Goal: Use online tool/utility: Use online tool/utility

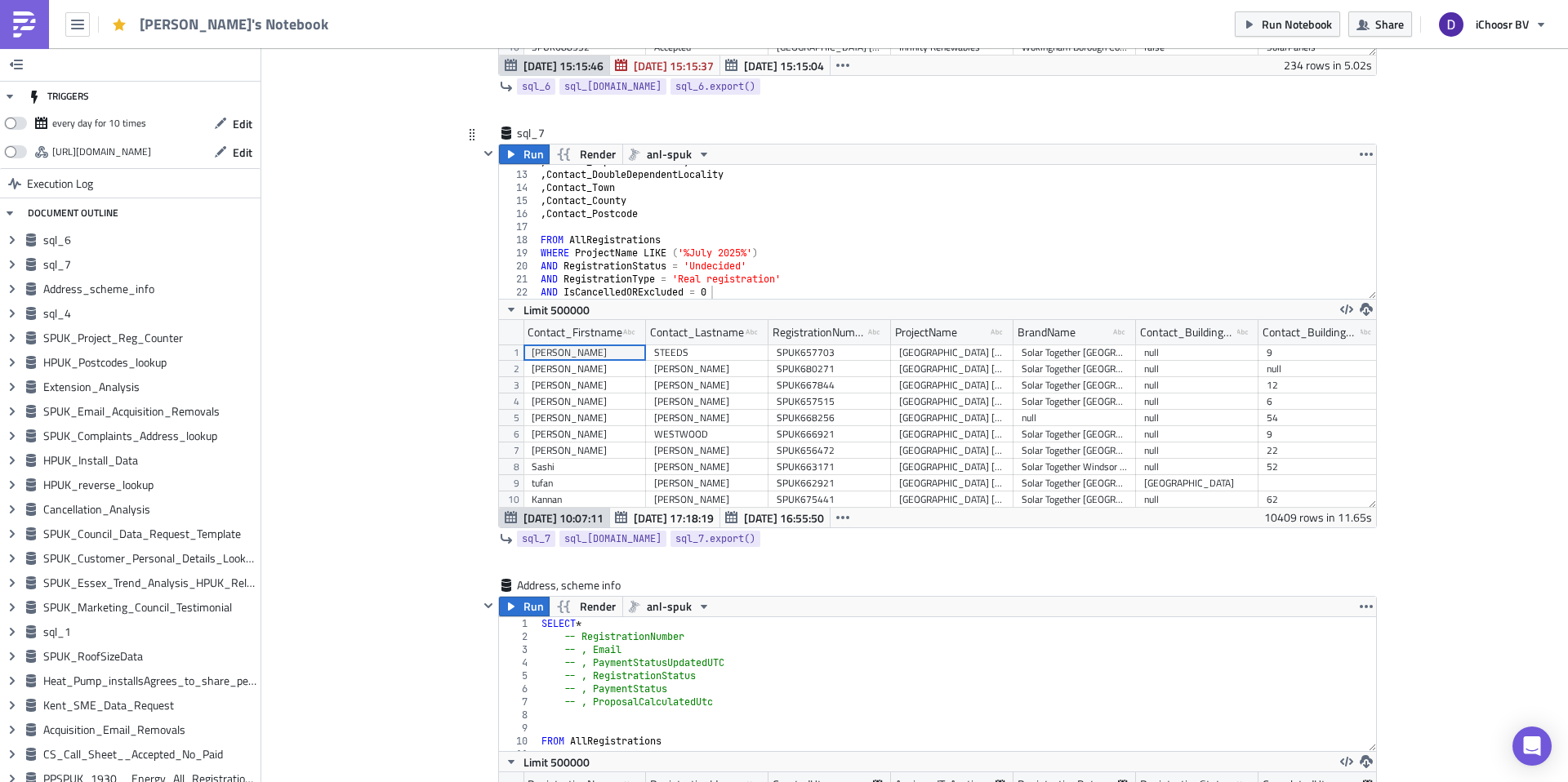
type textarea "AND IsCancelledORExcluded = 0"
click at [738, 286] on div ", Contact_DependentLocality , Contact_DoubleDependentLocality , Contact_Town , …" at bounding box center [956, 234] width 839 height 160
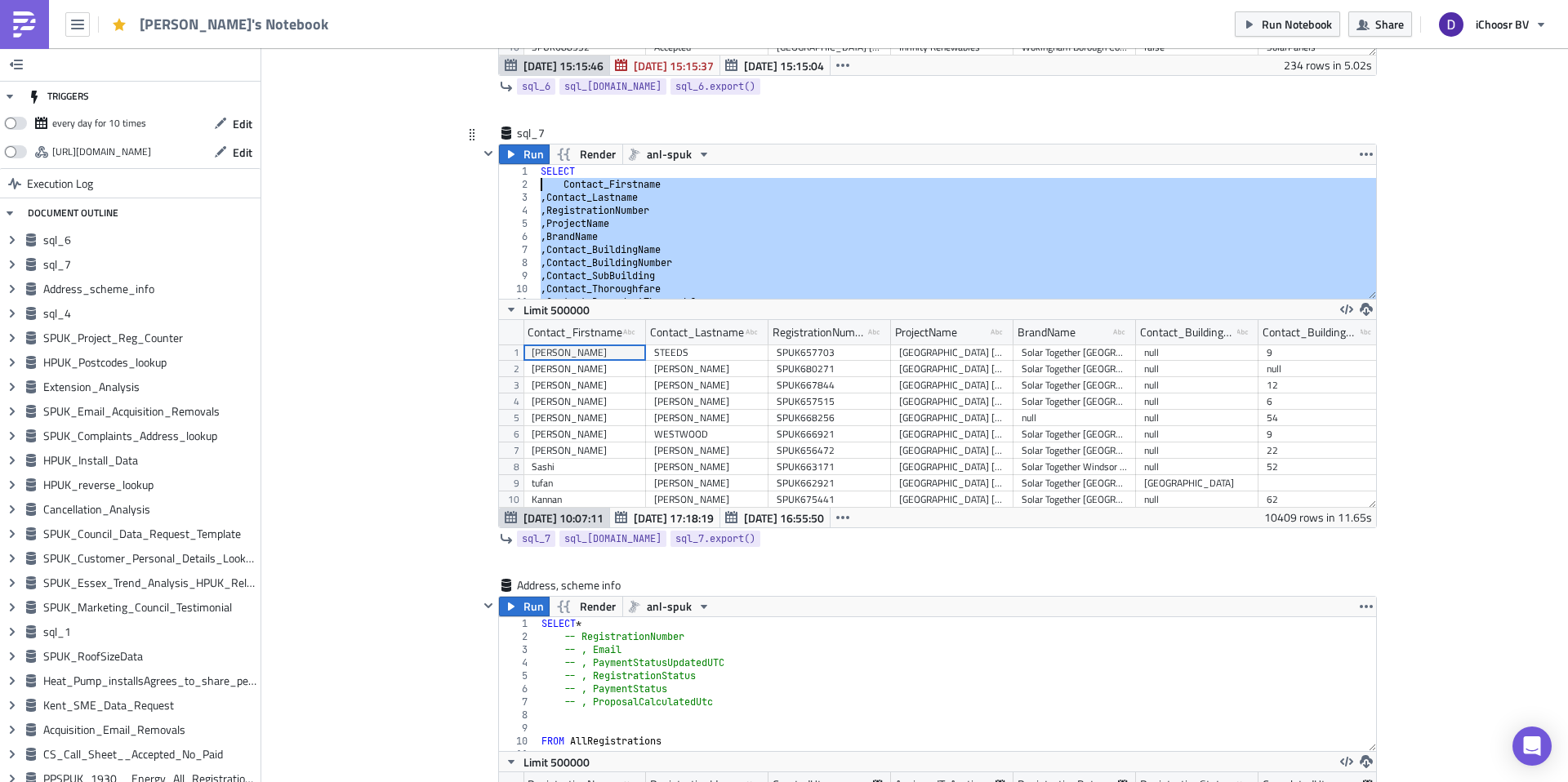
drag, startPoint x: 675, startPoint y: 238, endPoint x: 531, endPoint y: 184, distance: 153.8
click at [531, 184] on div "AND 1 2 3 4 5 6 7 8 9 10 11 12 SELECT Contact_Firstname , Contact_Lastname , Re…" at bounding box center [937, 232] width 877 height 134
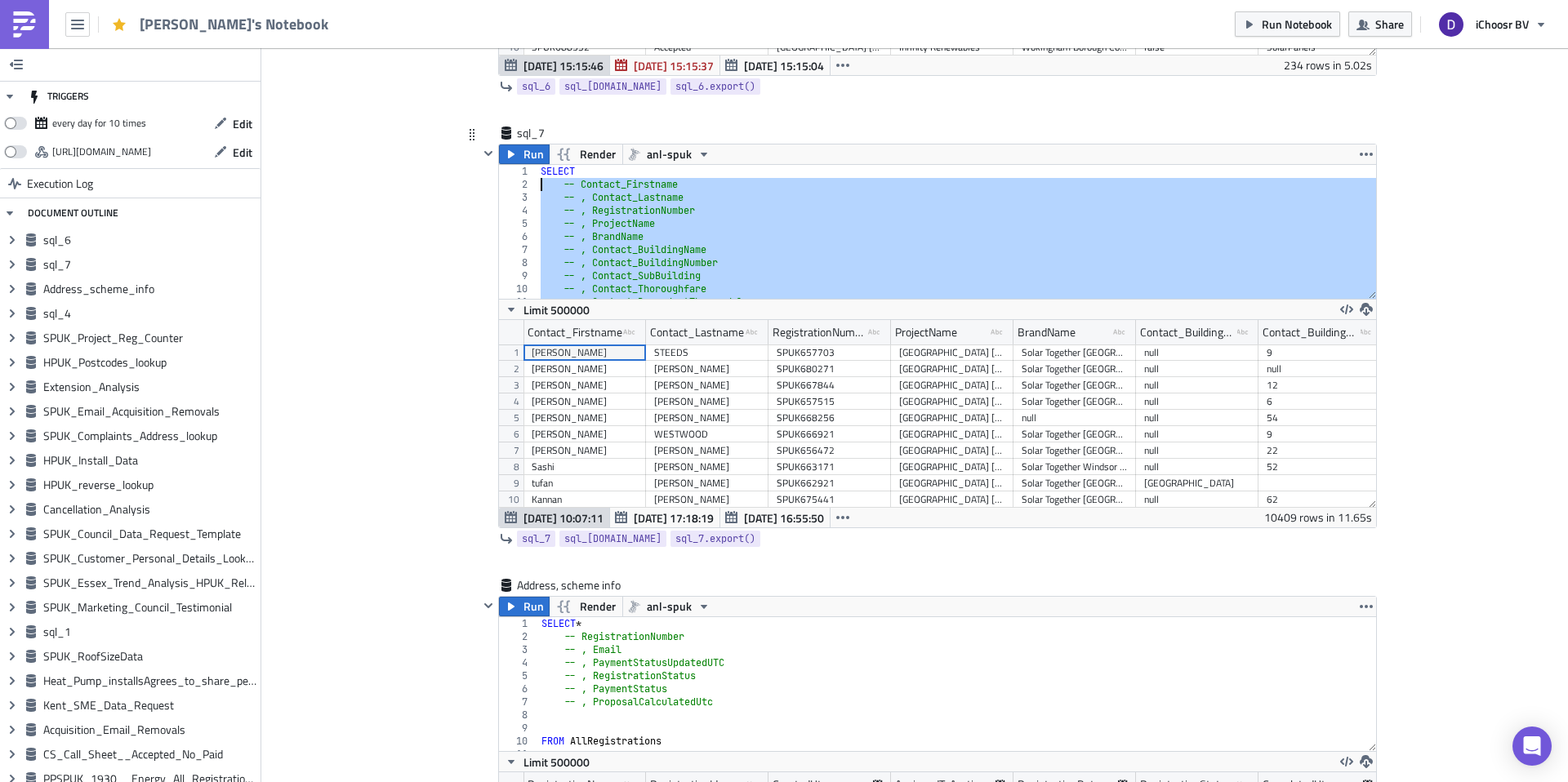
click at [609, 171] on div "SELECT -- Contact_Firstname -- , Contact_Lastname -- , RegistrationNumber -- , …" at bounding box center [956, 245] width 839 height 160
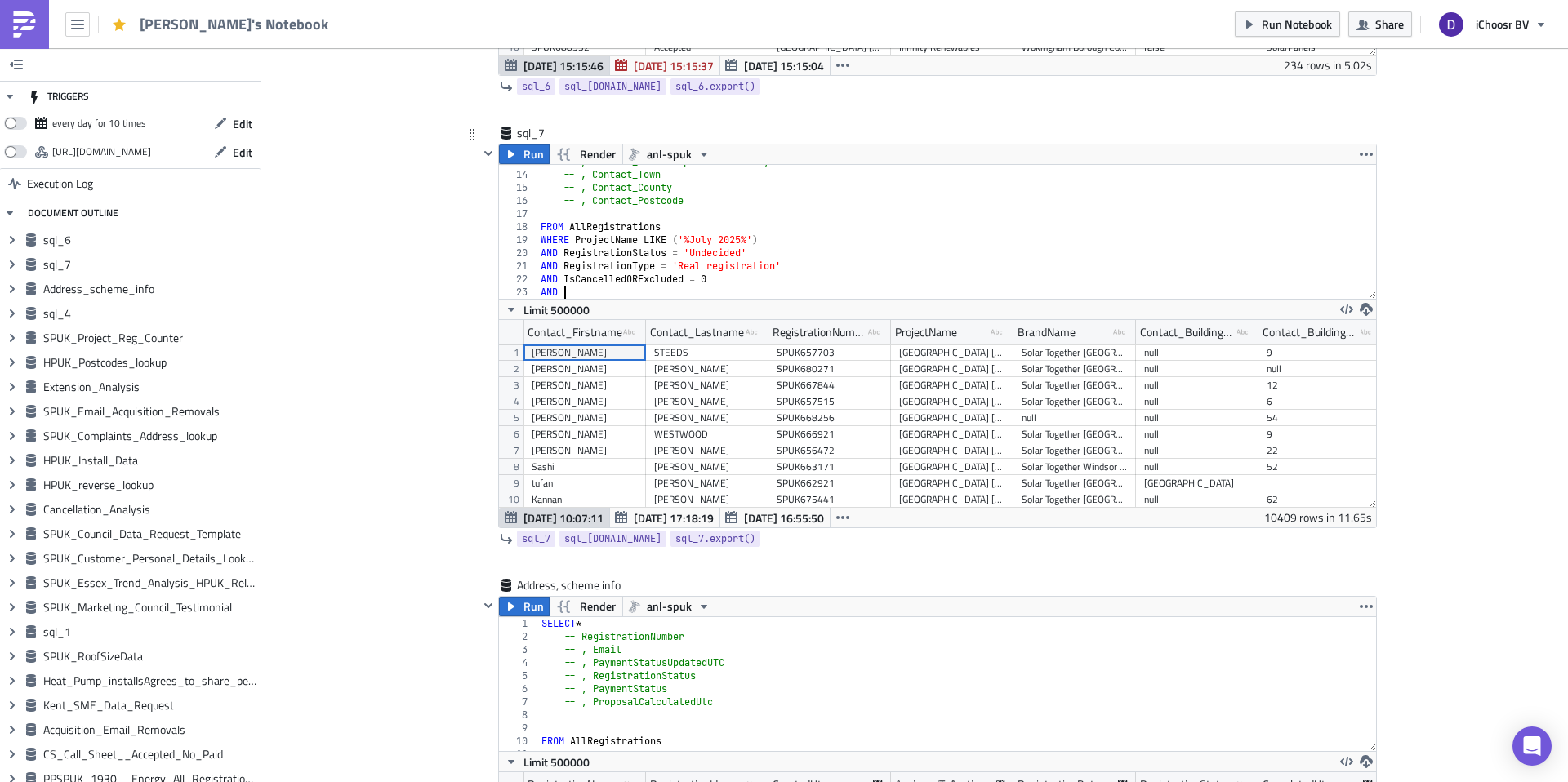
click at [563, 291] on div "-- , Contact_DoubleDependentLocality -- , Contact_Town -- , Contact_County -- ,…" at bounding box center [956, 234] width 839 height 160
type textarea "A"
click at [517, 155] on icon "button" at bounding box center [511, 155] width 13 height 13
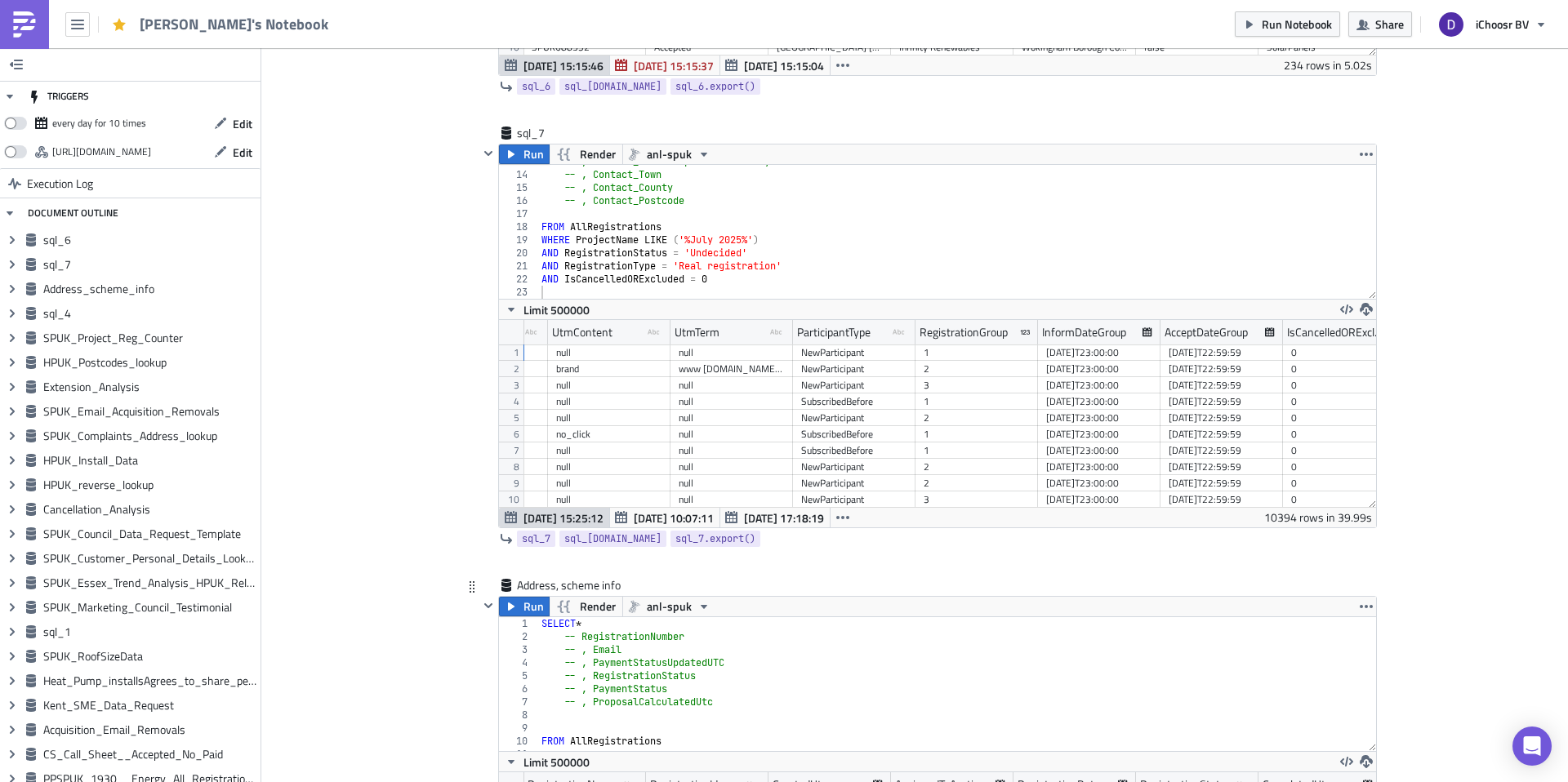
scroll to position [0, 2311]
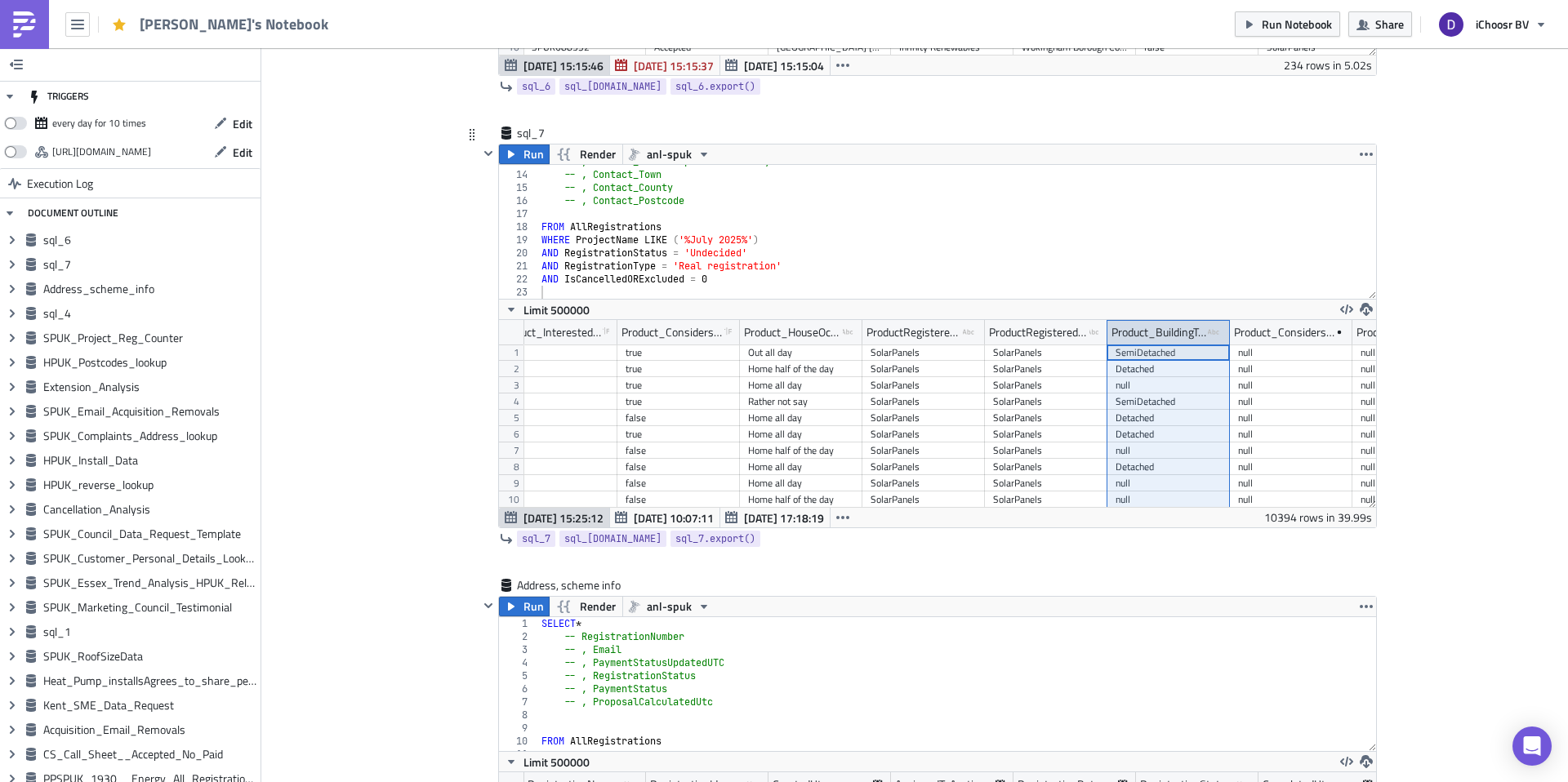
click at [1108, 330] on div "Product_BuildingType type-text Created with Sketch." at bounding box center [1167, 331] width 122 height 24
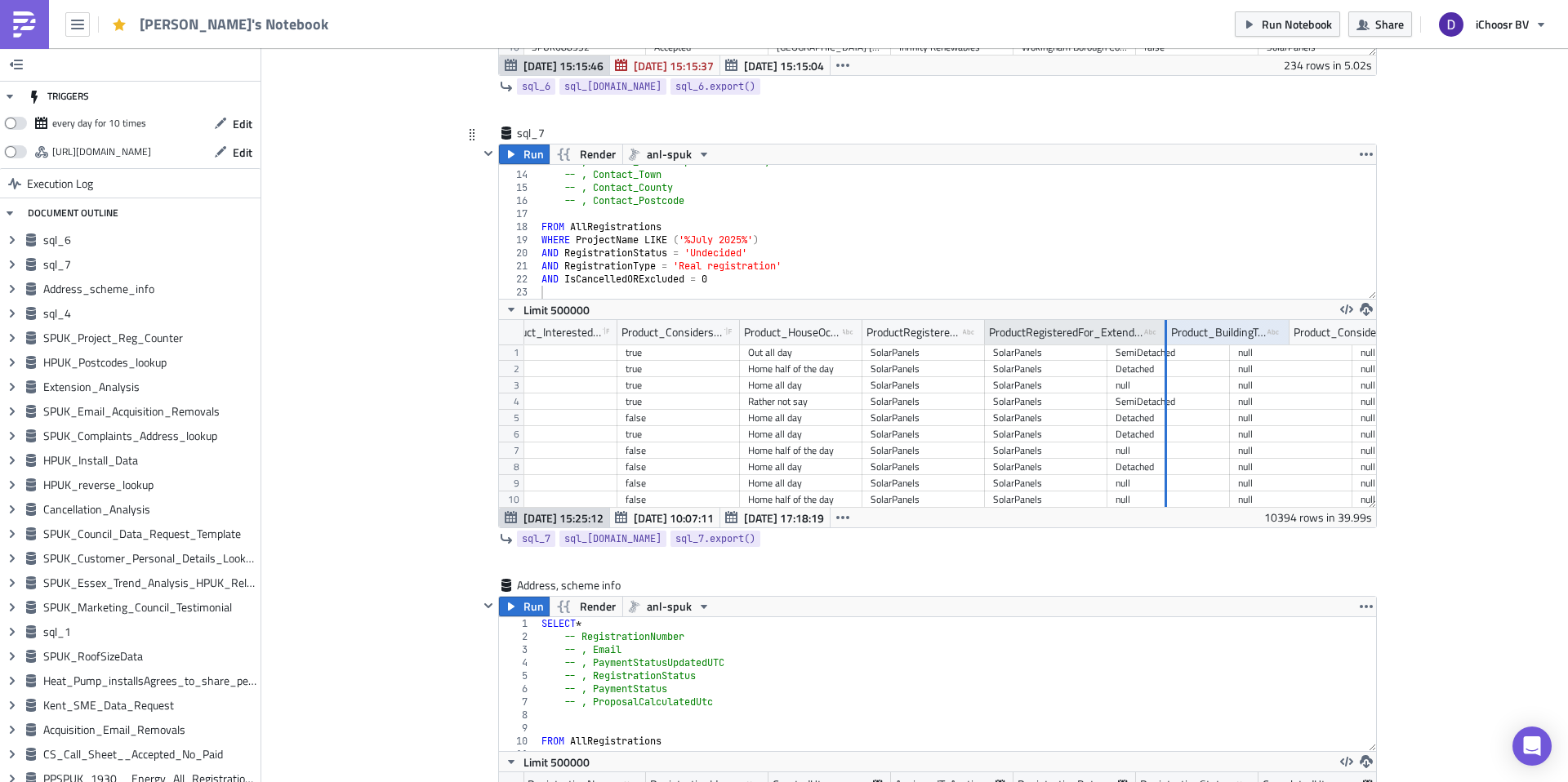
drag, startPoint x: 1105, startPoint y: 328, endPoint x: 1164, endPoint y: 334, distance: 59.3
click at [1164, 334] on div at bounding box center [1165, 332] width 3 height 25
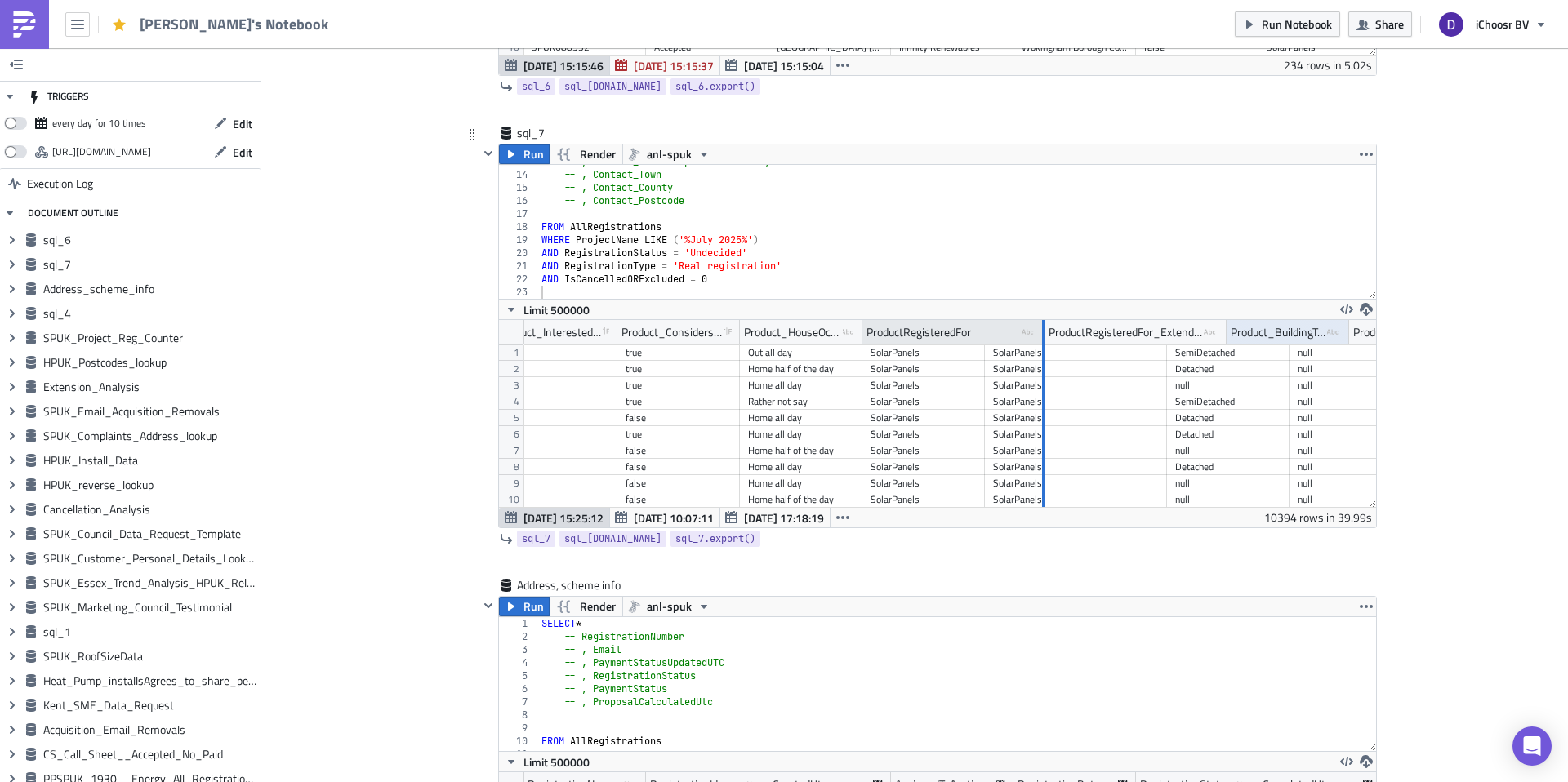
drag, startPoint x: 982, startPoint y: 324, endPoint x: 1041, endPoint y: 323, distance: 59.0
click at [1041, 323] on div at bounding box center [1042, 332] width 3 height 25
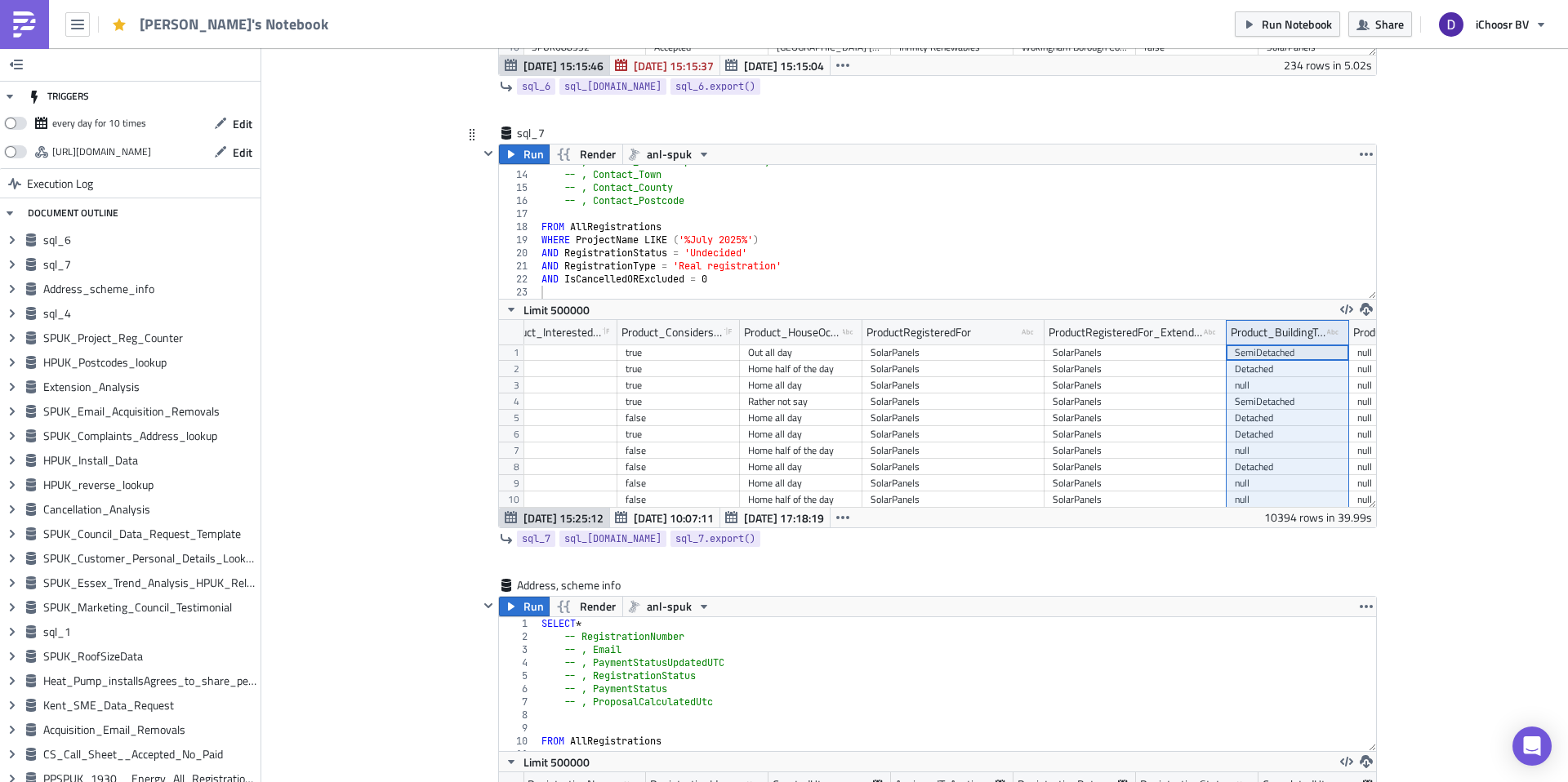
click at [722, 288] on div "-- , Contact_DoubleDependentLocality -- , Contact_Town -- , Contact_County -- ,…" at bounding box center [957, 234] width 838 height 160
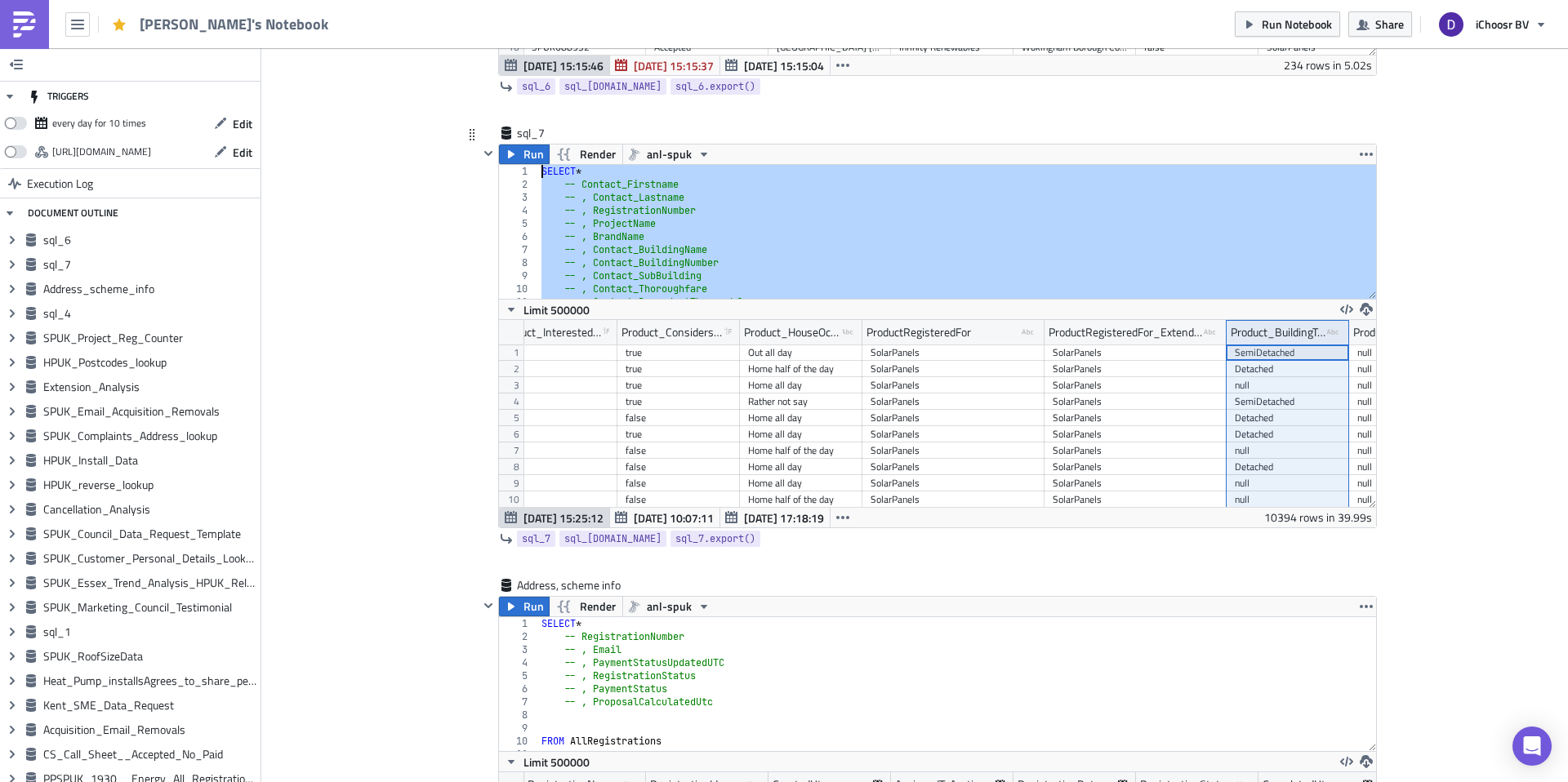
drag, startPoint x: 701, startPoint y: 201, endPoint x: 539, endPoint y: 183, distance: 163.0
click at [539, 183] on div "SELECT * -- Contact_Firstname -- , Contact_Lastname -- , RegistrationNumber -- …" at bounding box center [957, 245] width 838 height 160
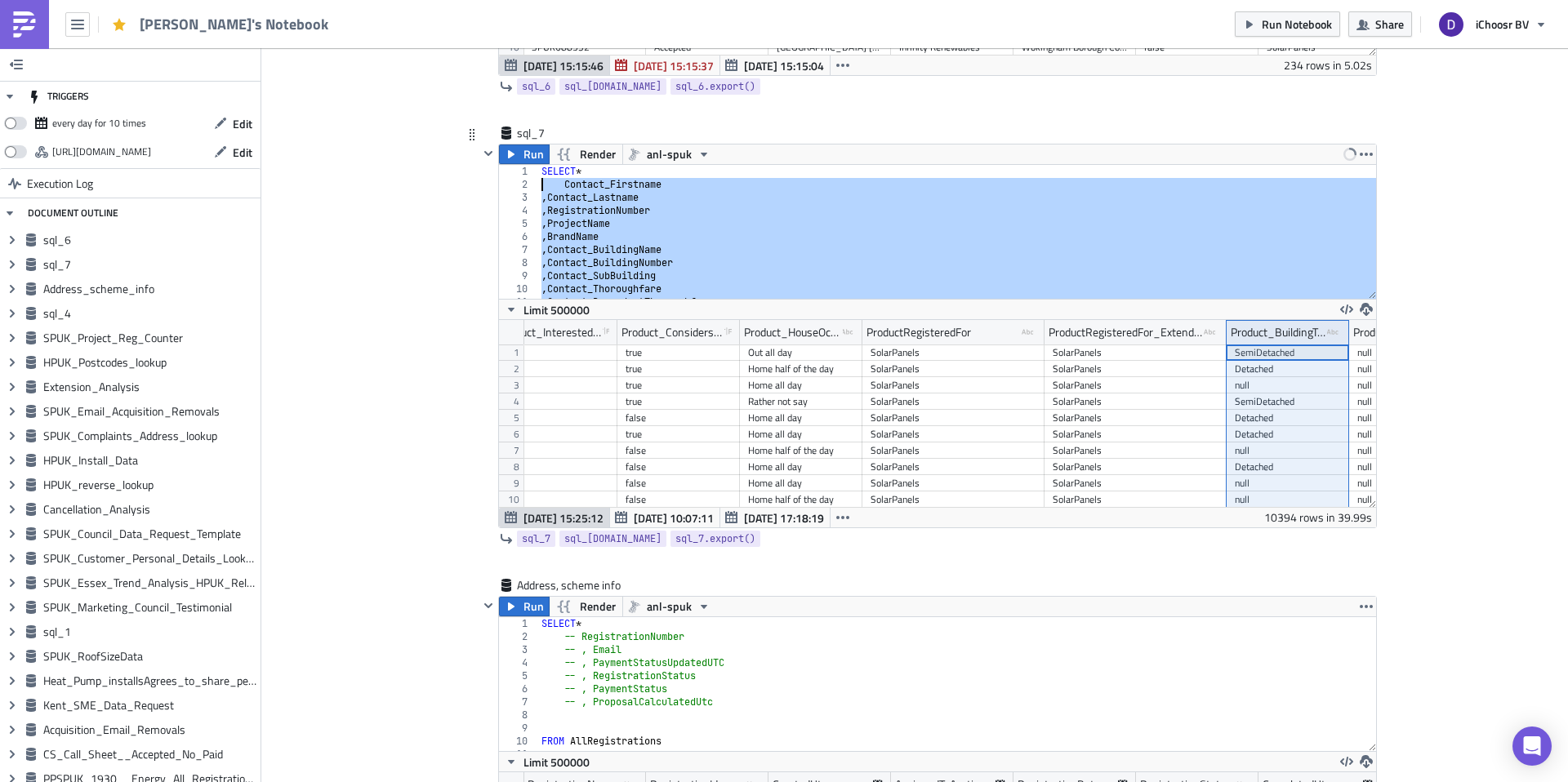
click at [590, 175] on div "SELECT * Contact_Firstname , Contact_Lastname , RegistrationNumber , ProjectNam…" at bounding box center [957, 245] width 838 height 160
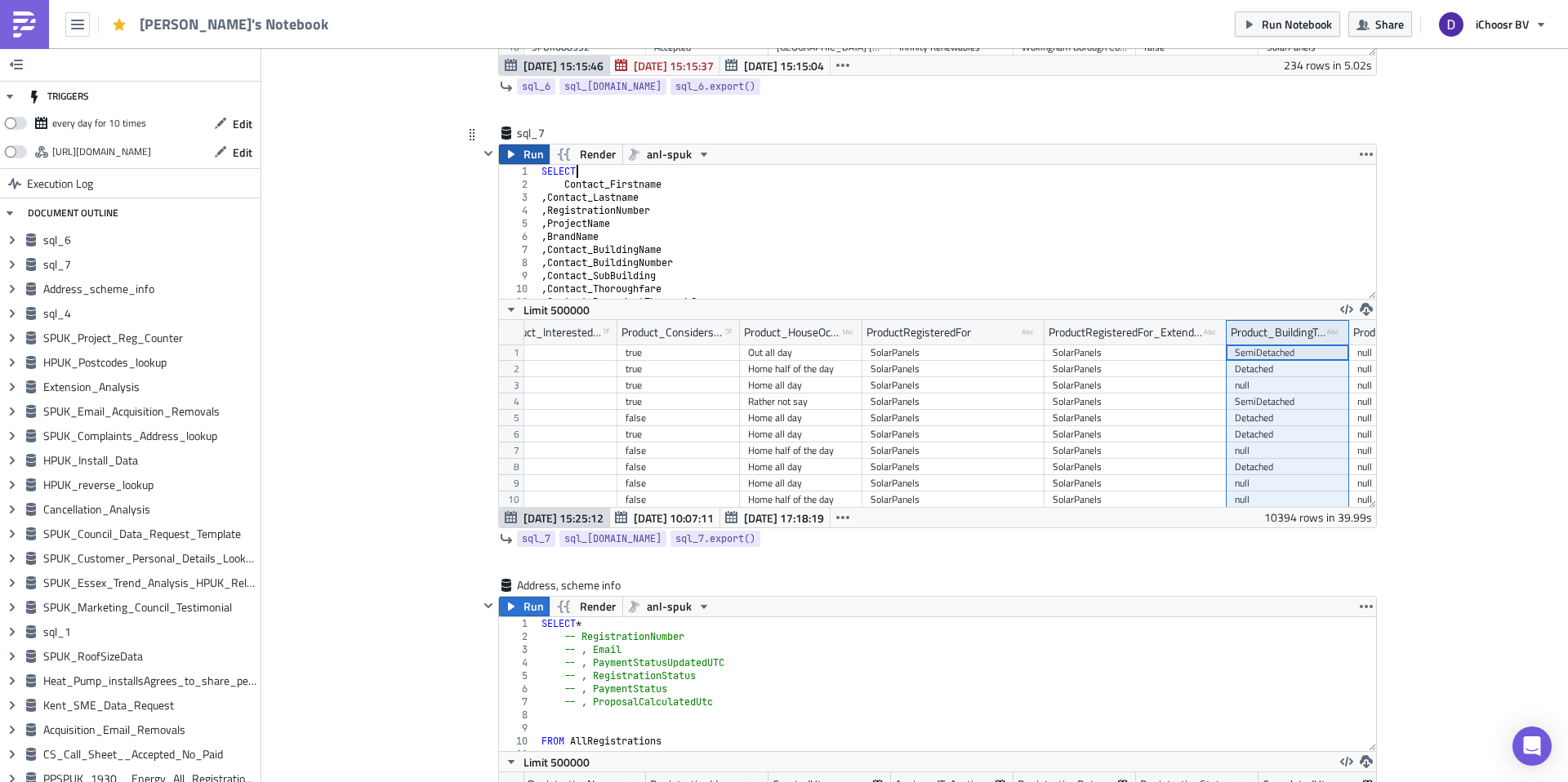
type textarea "SELECT"
click at [514, 159] on icon "button" at bounding box center [511, 155] width 13 height 13
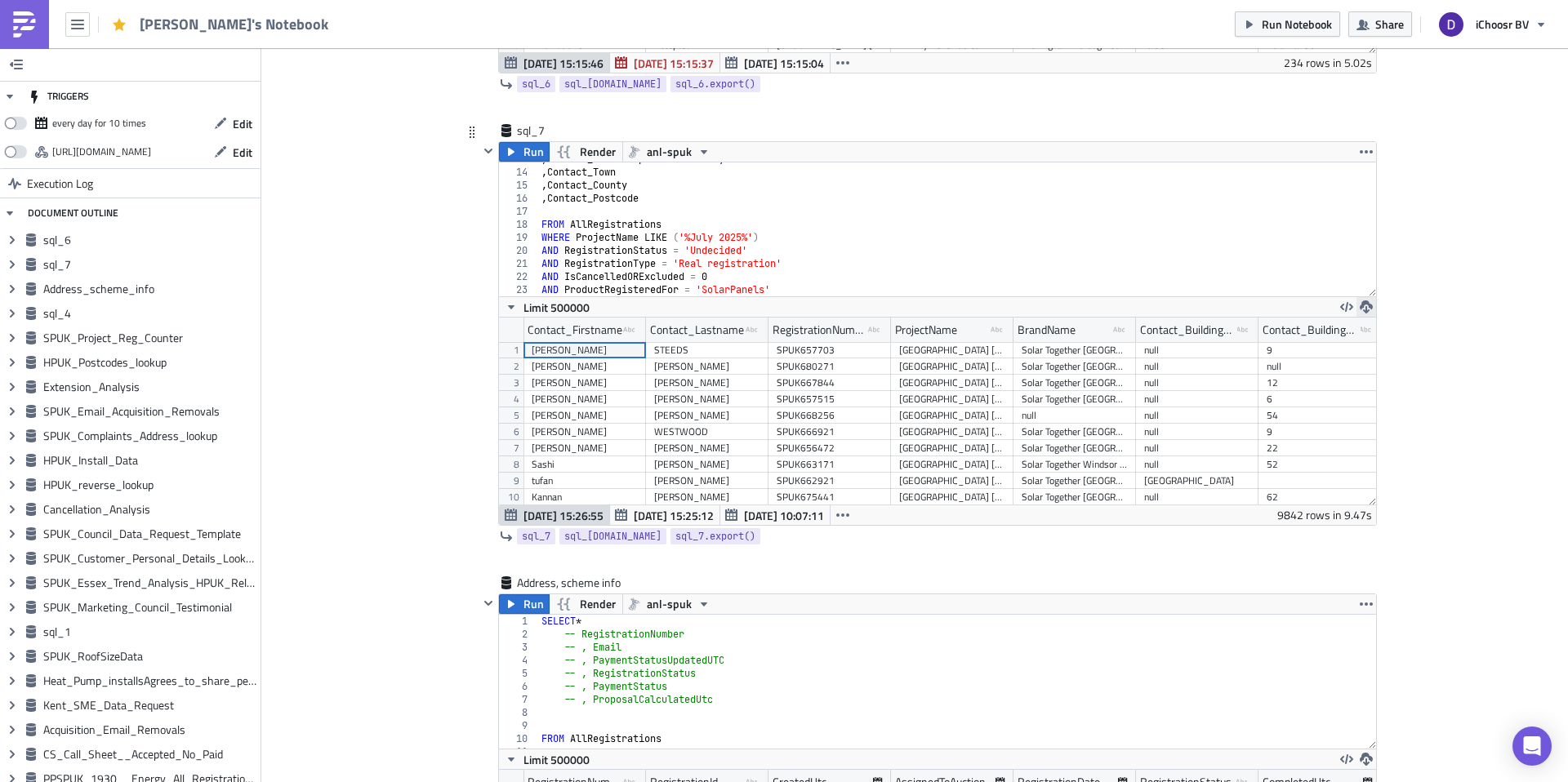
click at [1371, 305] on icon "button" at bounding box center [1366, 307] width 13 height 13
click at [1382, 248] on div "CSV" at bounding box center [1430, 244] width 128 height 16
